Goal: Task Accomplishment & Management: Manage account settings

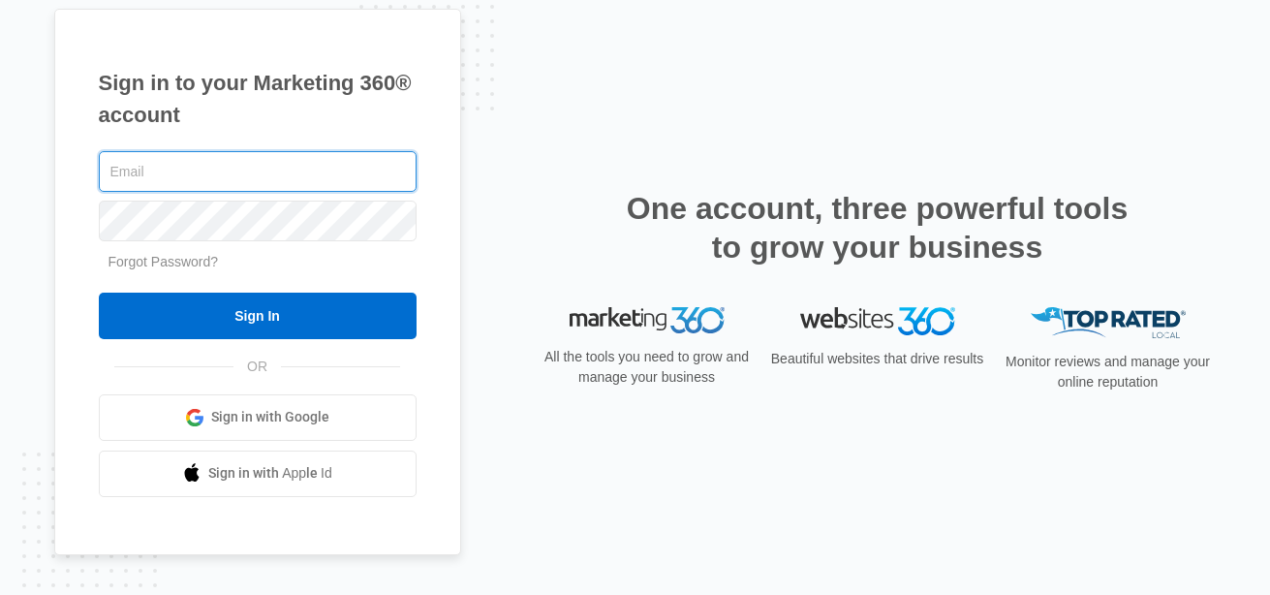
type input "[PERSON_NAME][EMAIL_ADDRESS][DOMAIN_NAME]"
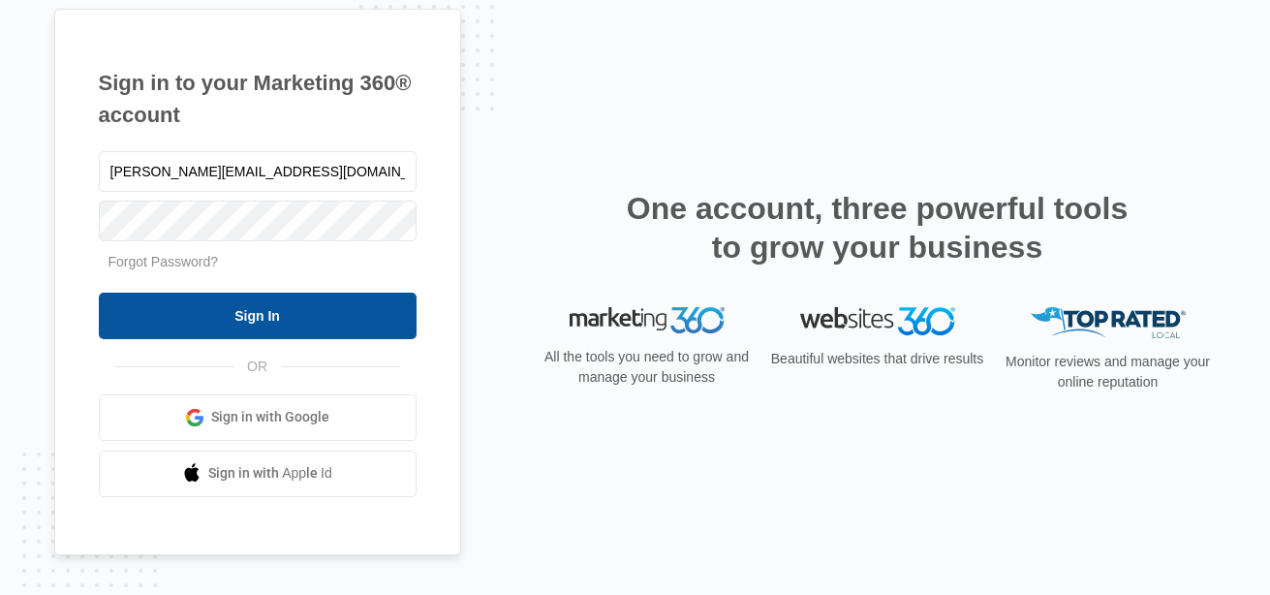
click at [246, 320] on input "Sign In" at bounding box center [258, 316] width 318 height 47
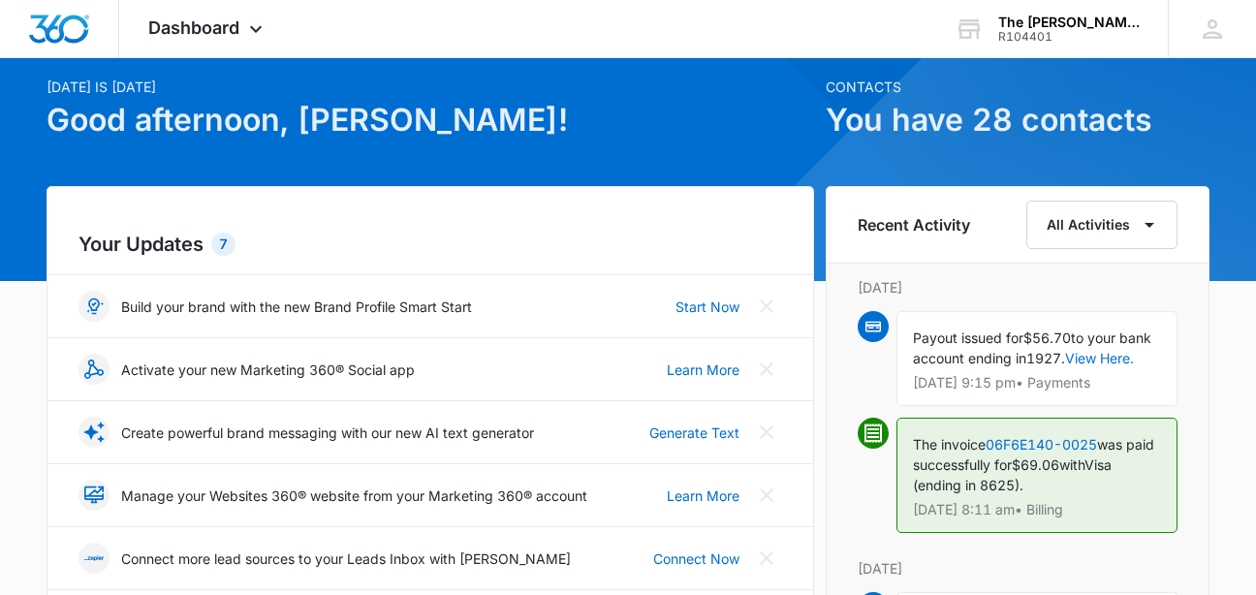
scroll to position [97, 0]
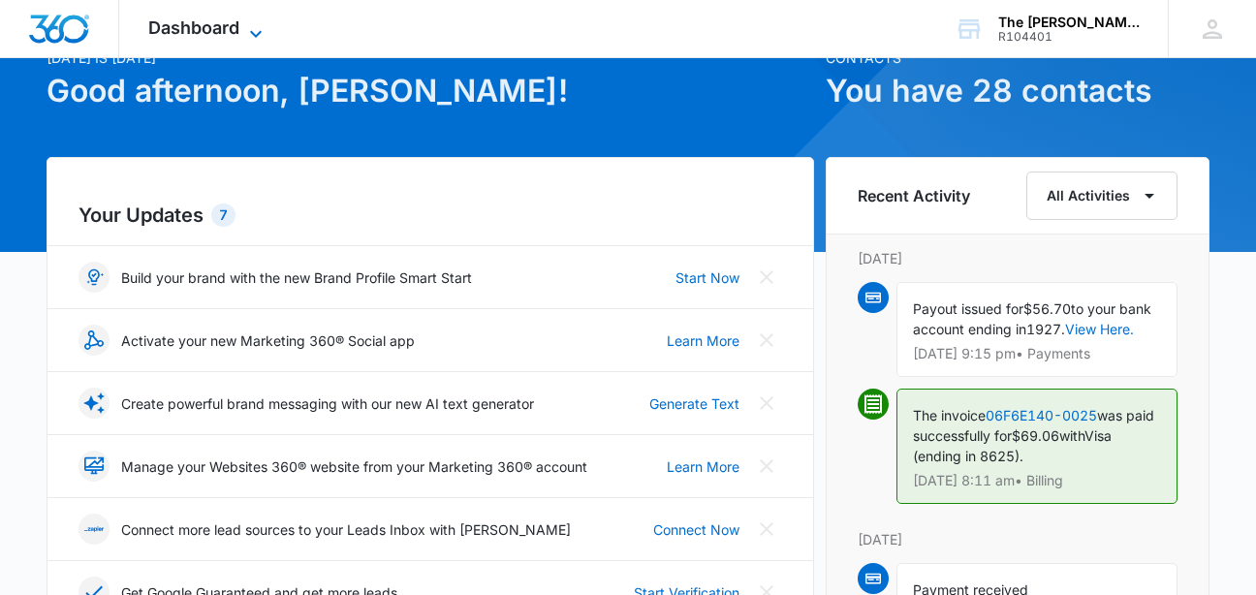
click at [164, 30] on span "Dashboard" at bounding box center [193, 27] width 91 height 20
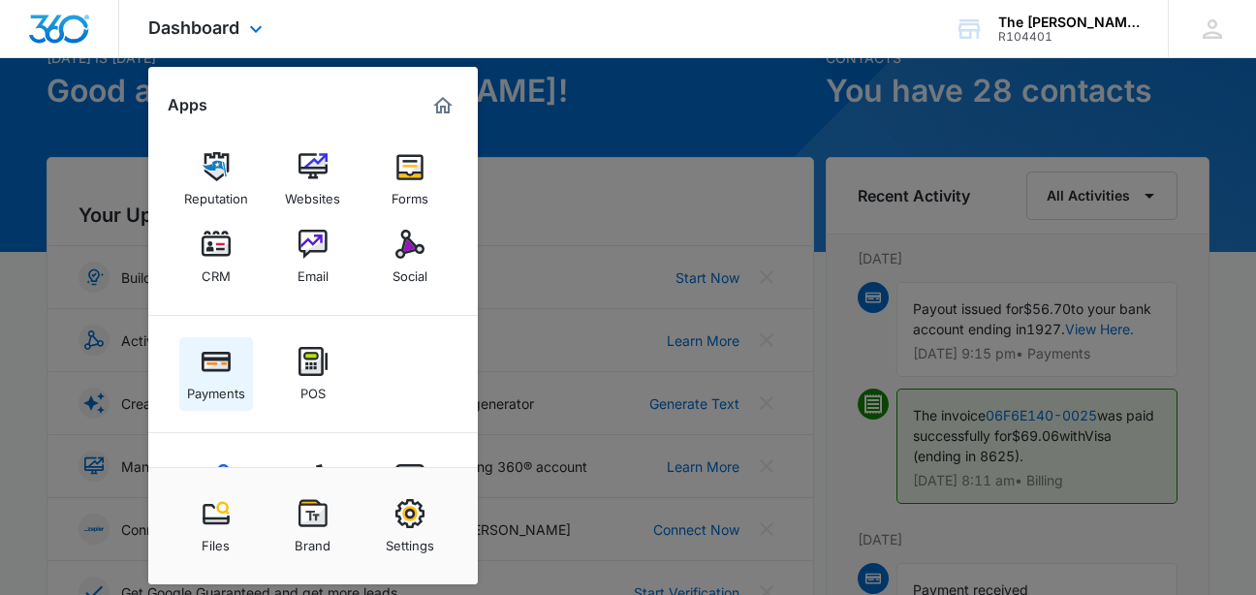
click at [226, 369] on img at bounding box center [216, 361] width 29 height 29
